Goal: Task Accomplishment & Management: Manage account settings

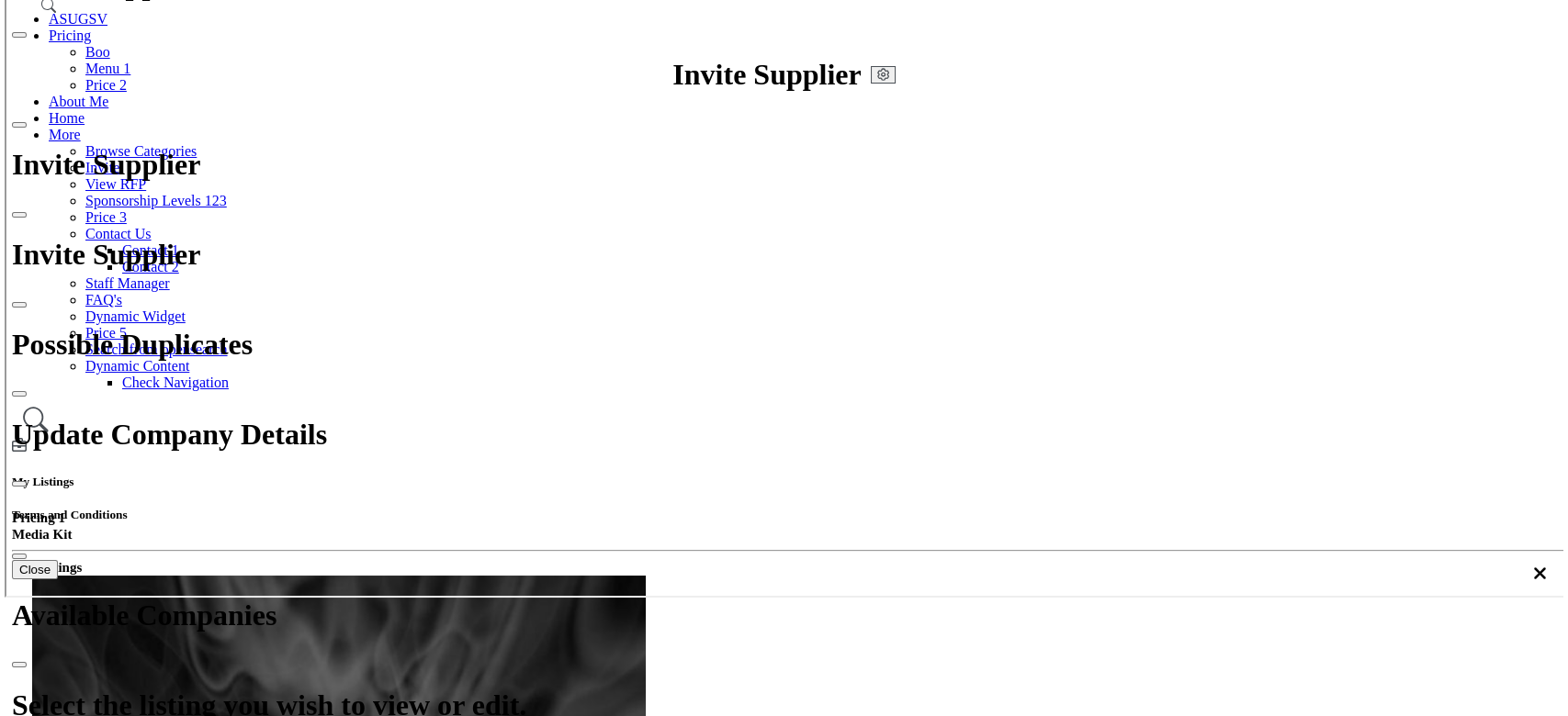
scroll to position [261, 0]
